Goal: Check status

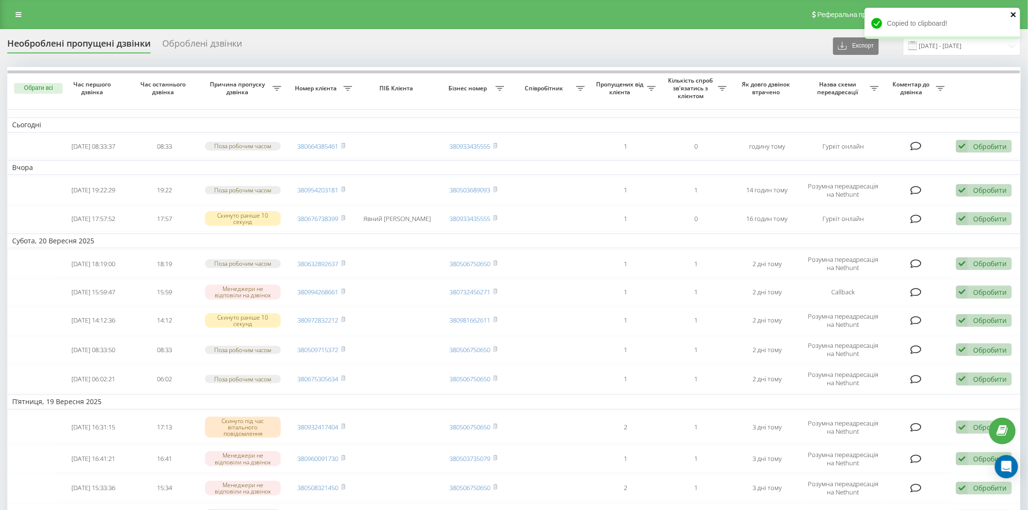
click at [1011, 16] on div "Copied to clipboard!" at bounding box center [942, 23] width 155 height 31
click at [1012, 16] on icon "close" at bounding box center [1014, 15] width 7 height 8
